Goal: Book appointment/travel/reservation

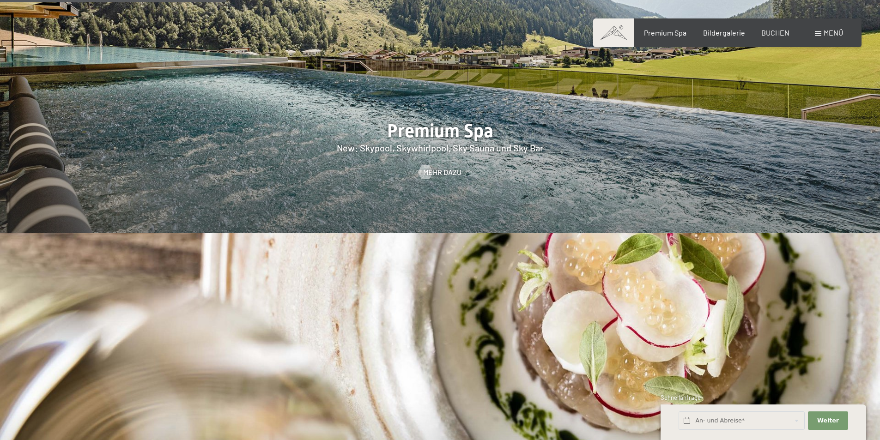
scroll to position [1479, 0]
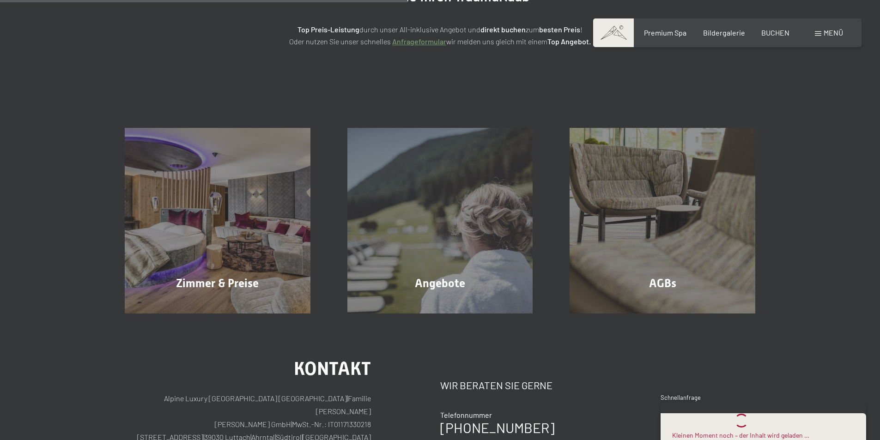
scroll to position [185, 0]
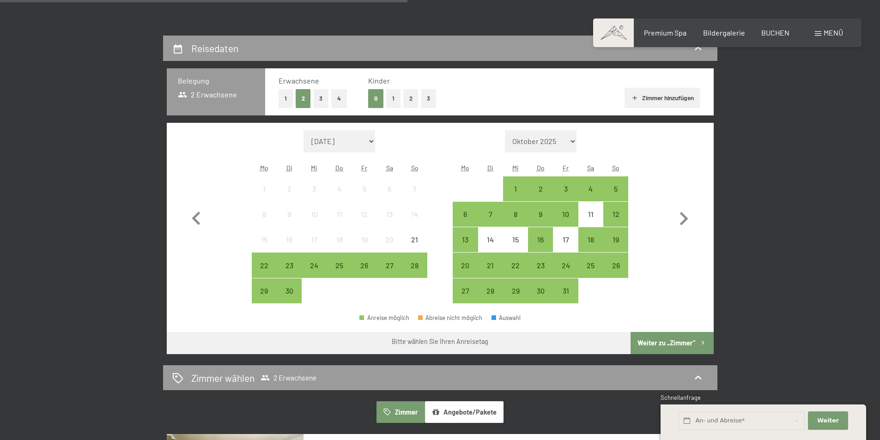
click at [286, 97] on button "1" at bounding box center [286, 98] width 14 height 19
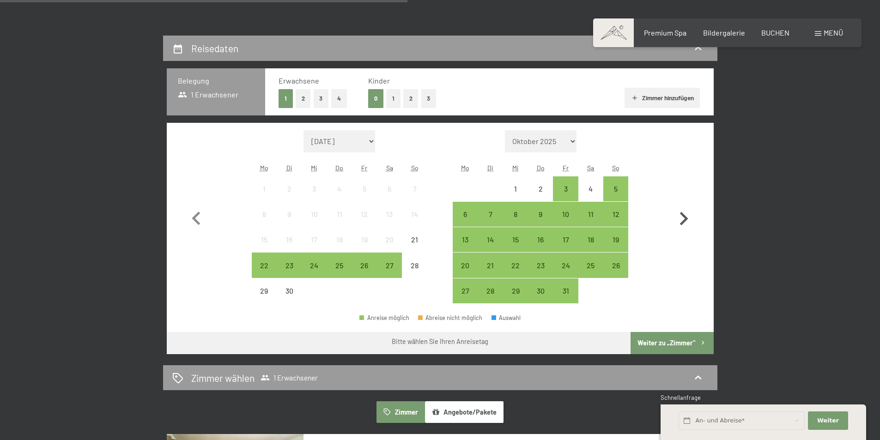
click at [685, 220] on icon "button" at bounding box center [684, 218] width 8 height 13
select select "2025-10-01"
select select "2025-11-01"
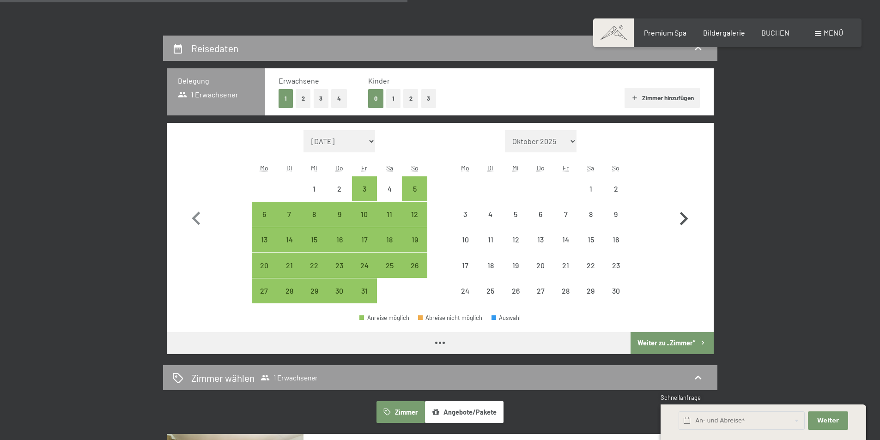
select select "2025-10-01"
select select "2025-11-01"
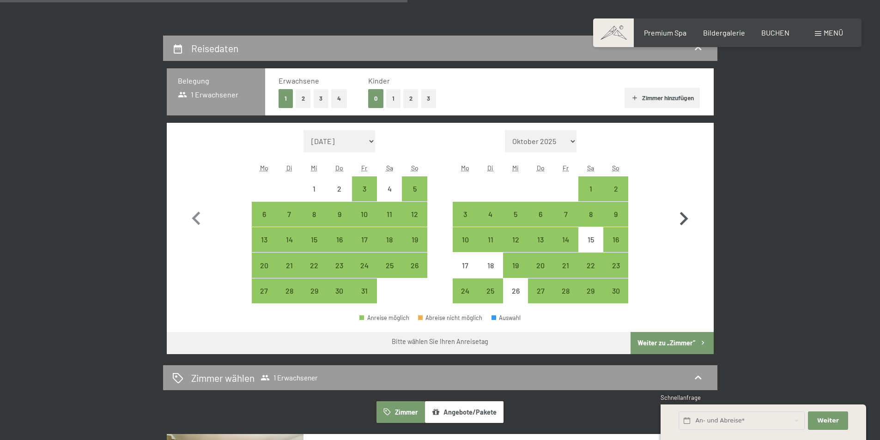
click at [682, 218] on icon "button" at bounding box center [684, 219] width 27 height 27
select select "2025-11-01"
select select "2025-12-01"
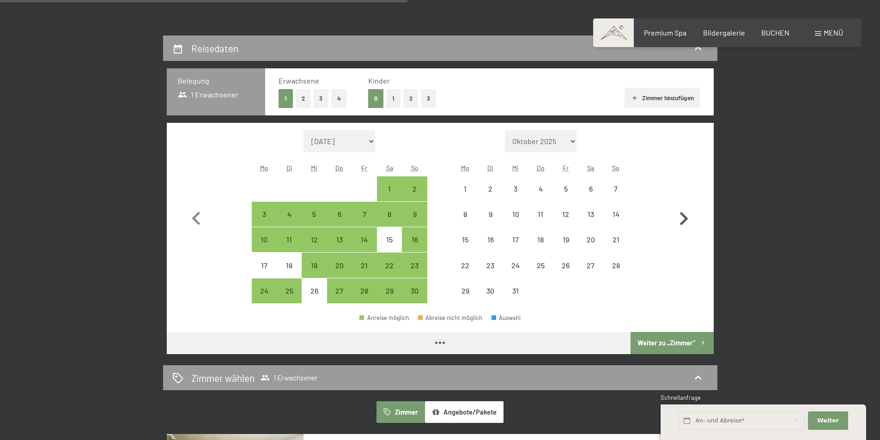
select select "2025-11-01"
select select "2025-12-01"
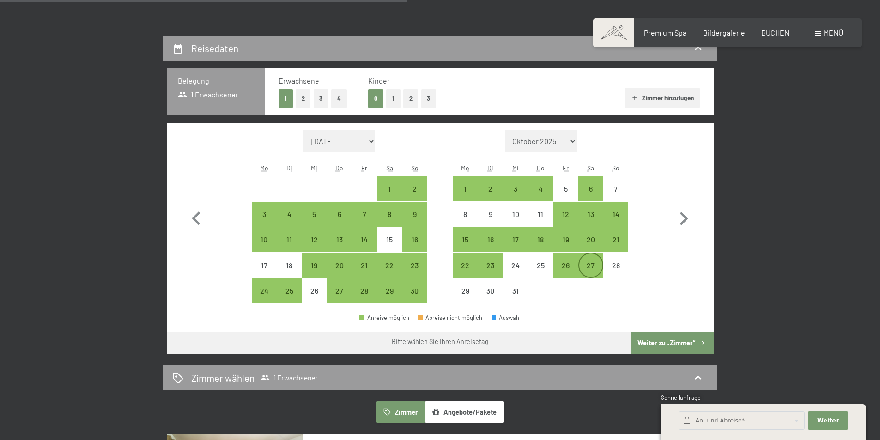
click at [591, 265] on div "27" at bounding box center [591, 273] width 23 height 23
select select "2025-11-01"
select select "2025-12-01"
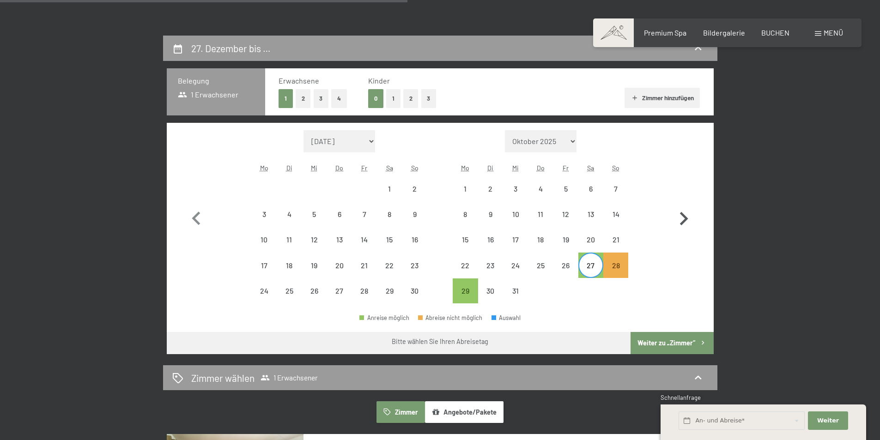
click at [683, 219] on icon "button" at bounding box center [684, 219] width 27 height 27
select select "2025-12-01"
select select "2026-01-01"
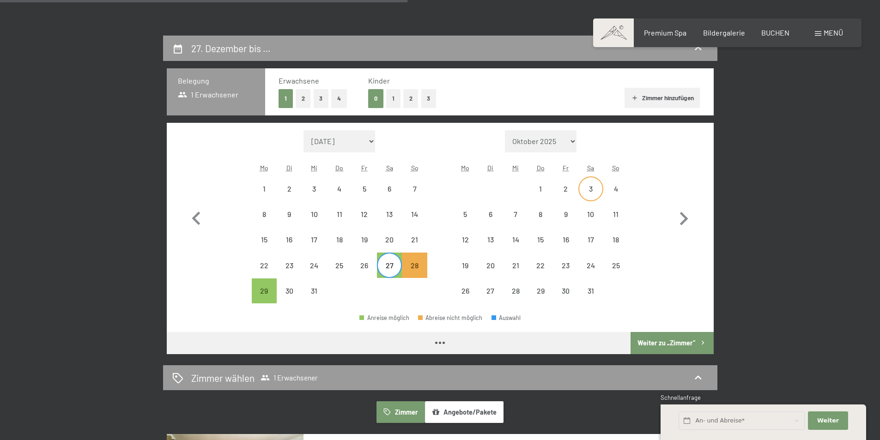
select select "2025-12-01"
select select "2026-01-01"
